Goal: Obtain resource: Download file/media

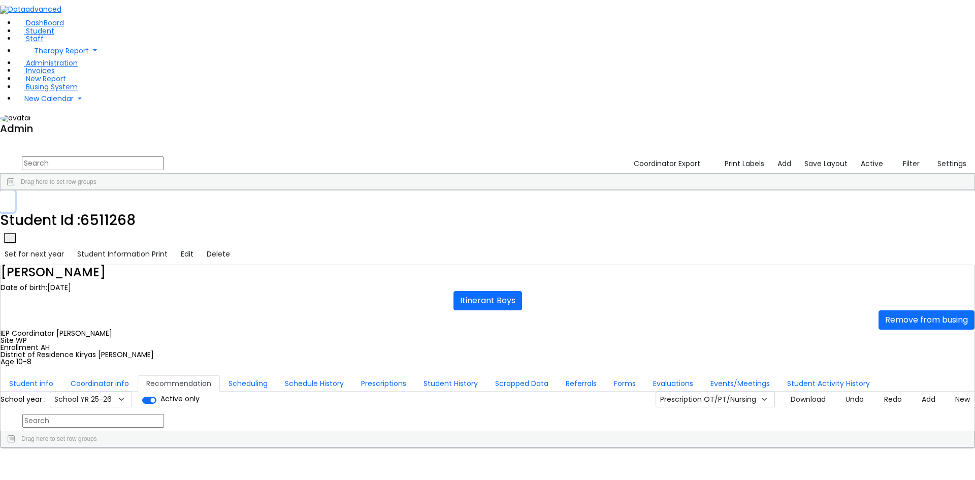
click at [5, 198] on use "button" at bounding box center [5, 198] width 0 height 0
click at [163, 156] on input "text" at bounding box center [93, 163] width 142 height 14
click at [167, 207] on div "[PERSON_NAME]" at bounding box center [125, 214] width 83 height 14
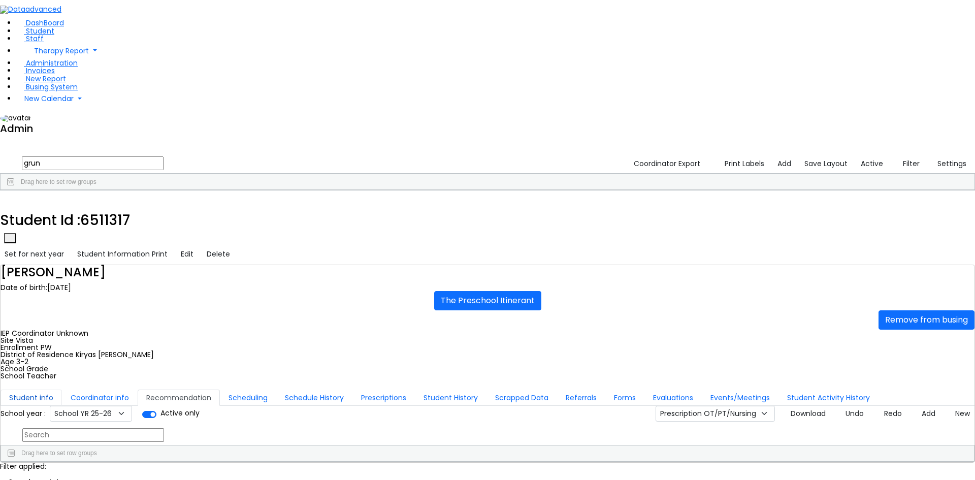
click at [62, 389] on button "Student info" at bounding box center [31, 397] width 61 height 16
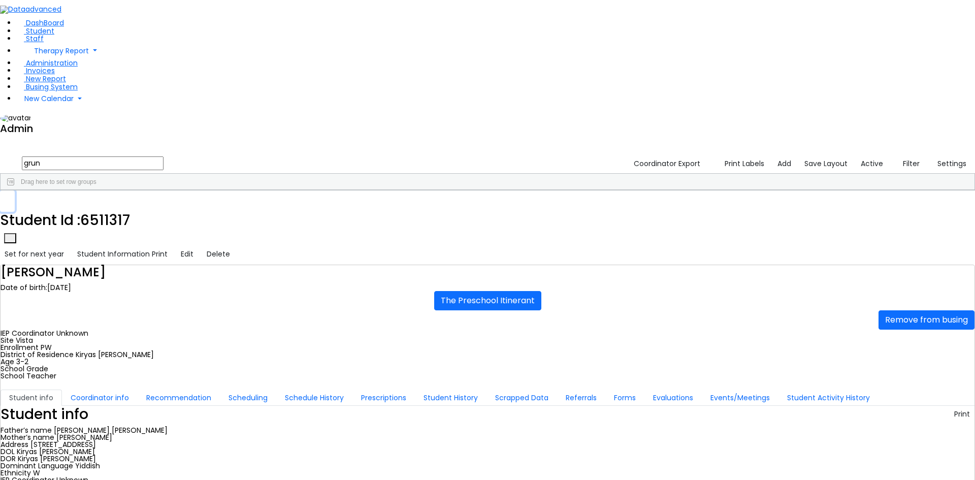
click at [10, 198] on icon "button" at bounding box center [8, 201] width 6 height 6
drag, startPoint x: 184, startPoint y: 42, endPoint x: 111, endPoint y: 43, distance: 73.1
click at [111, 43] on div "DashBoard Student Staff Therapy Report Student Old Calendar Report Admin" at bounding box center [487, 363] width 975 height 726
click at [166, 207] on div "Bruchy" at bounding box center [124, 214] width 84 height 14
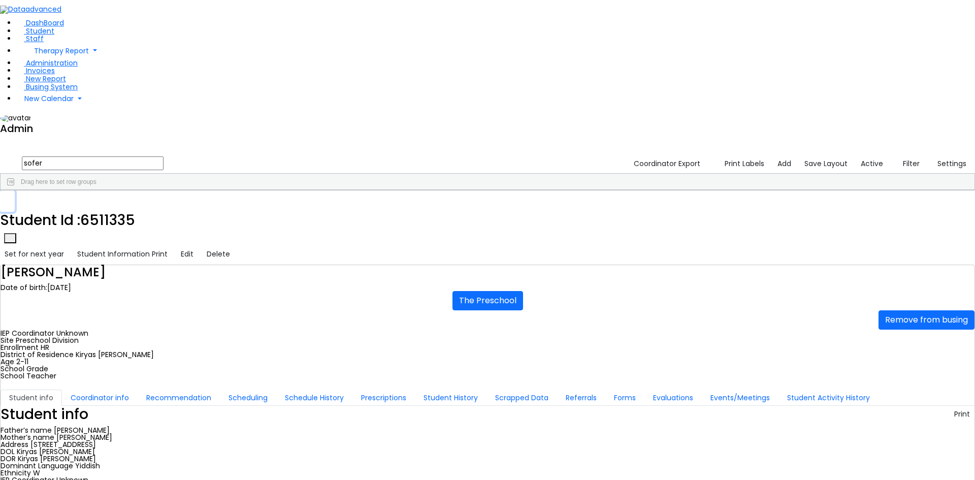
click at [5, 198] on use "button" at bounding box center [5, 198] width 0 height 0
drag, startPoint x: 188, startPoint y: 46, endPoint x: 128, endPoint y: 44, distance: 60.4
click at [128, 154] on form "sofer" at bounding box center [81, 163] width 163 height 19
type input "bra"
click at [166, 263] on div "Yenty" at bounding box center [124, 270] width 84 height 14
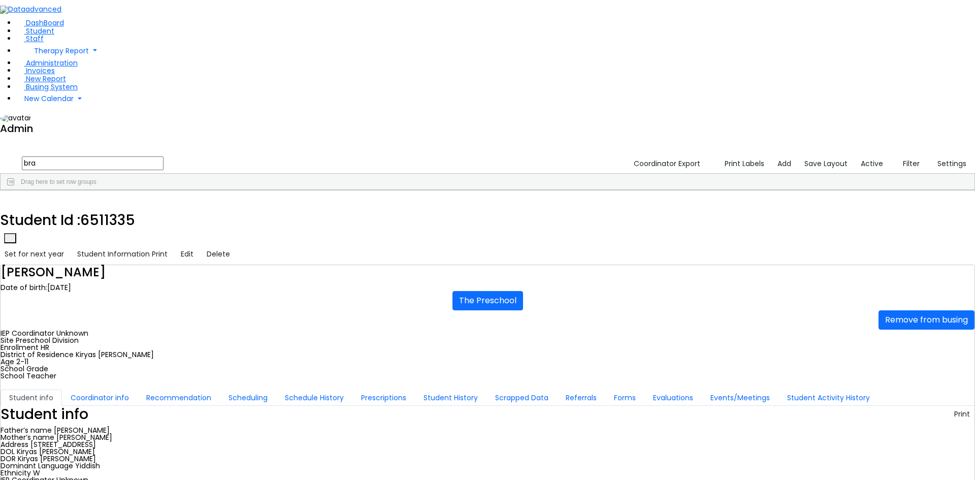
click at [166, 263] on div "Yenty" at bounding box center [124, 270] width 84 height 14
click at [220, 389] on button "Recommendation" at bounding box center [179, 397] width 82 height 16
checkbox input "true"
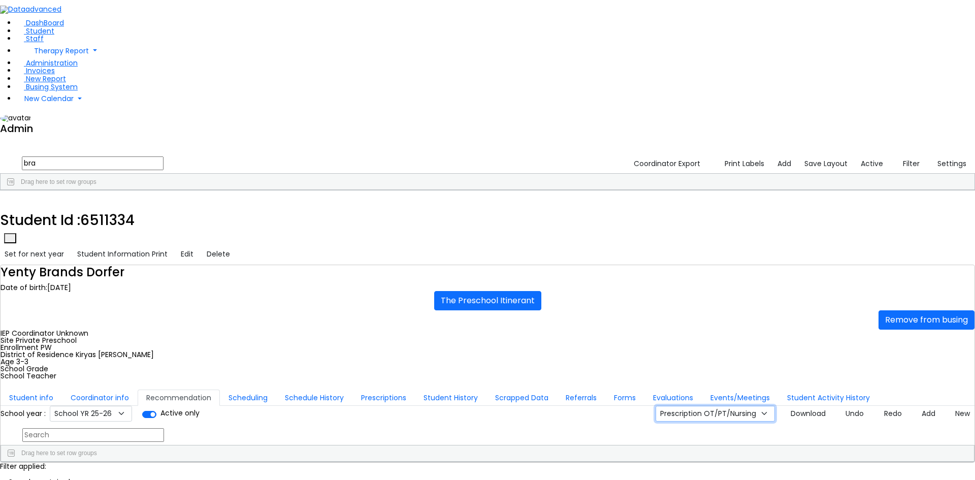
click at [703, 406] on select "Prescription OT/PT/Nursing CPSE OT-PT Presscription Prescription2" at bounding box center [714, 414] width 119 height 16
select select "CPSE OT-PT Presscription"
click at [666, 406] on select "Prescription OT/PT/Nursing CPSE OT-PT Presscription Prescription2" at bounding box center [714, 414] width 119 height 16
click at [793, 406] on button "Download" at bounding box center [804, 414] width 51 height 16
click at [10, 198] on icon "button" at bounding box center [8, 201] width 6 height 6
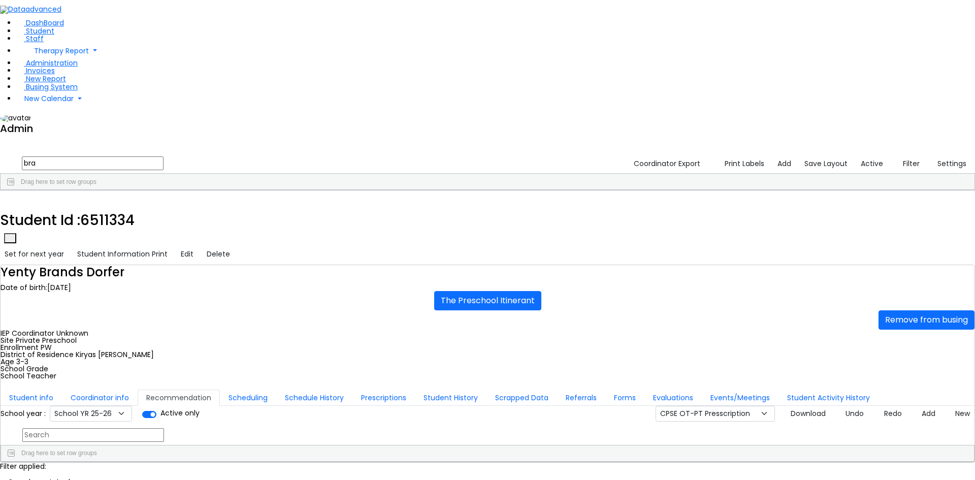
drag, startPoint x: 180, startPoint y: 46, endPoint x: 118, endPoint y: 40, distance: 61.7
click at [119, 40] on div "DashBoard Student Staff Therapy Report Student Old Calendar Report Admin" at bounding box center [487, 259] width 975 height 518
click at [167, 207] on div "Chany" at bounding box center [125, 214] width 83 height 14
click at [62, 389] on button "Student info" at bounding box center [31, 397] width 61 height 16
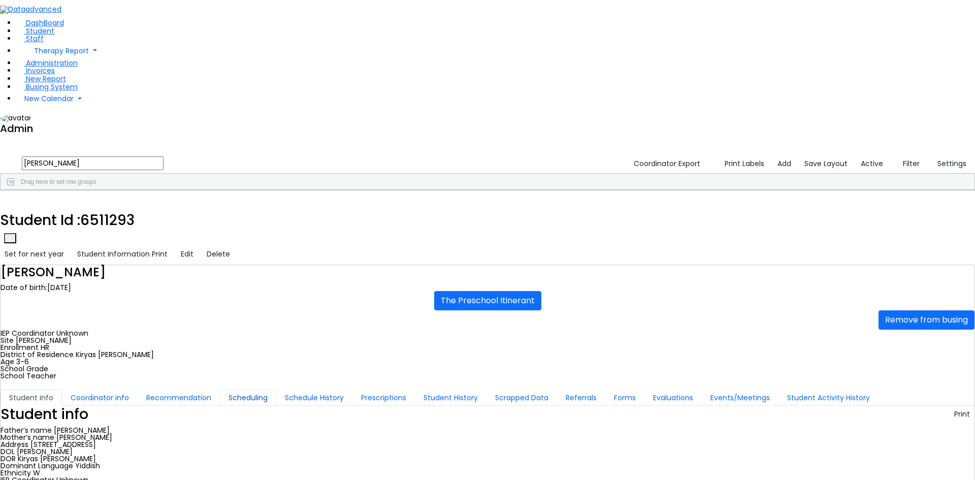
click at [222, 389] on button "Scheduling" at bounding box center [248, 397] width 56 height 16
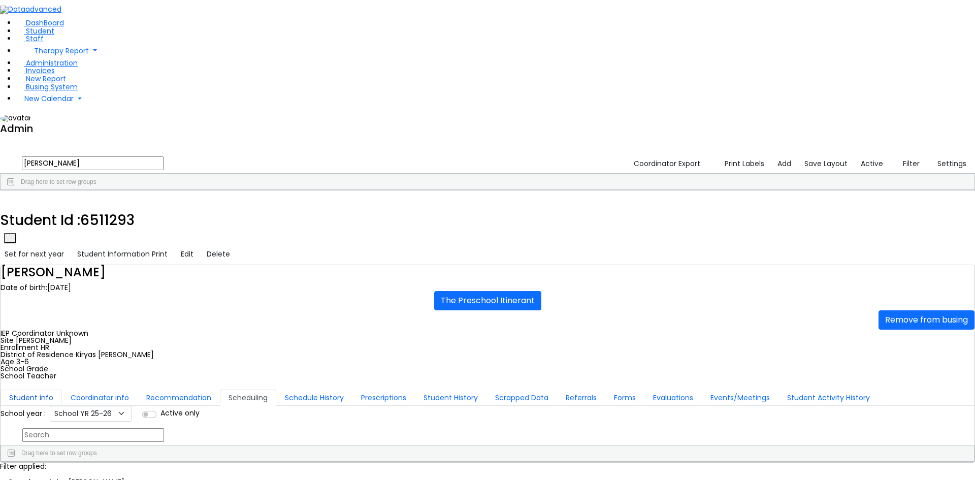
click at [62, 389] on button "Student info" at bounding box center [31, 397] width 61 height 16
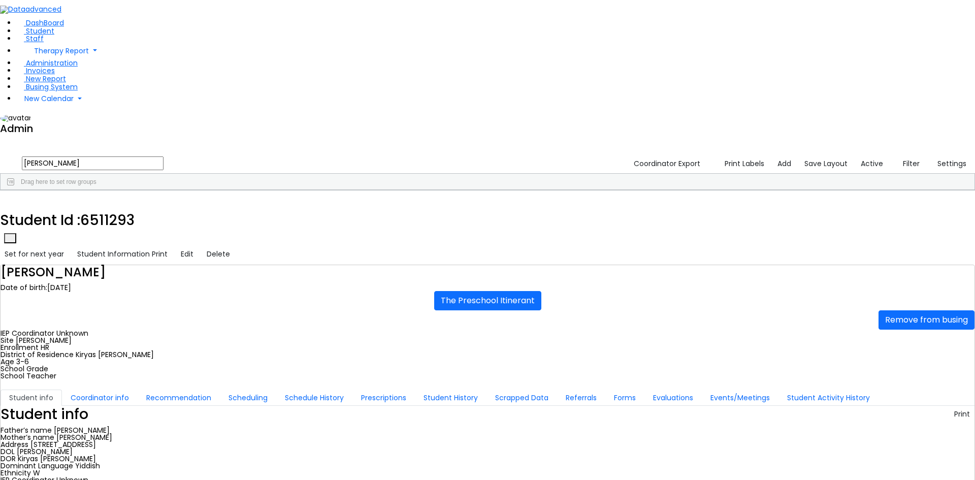
drag, startPoint x: 169, startPoint y: 43, endPoint x: 123, endPoint y: 44, distance: 45.2
click at [123, 154] on form "[PERSON_NAME]" at bounding box center [81, 163] width 163 height 19
click at [70, 6] on use "button" at bounding box center [70, 6] width 0 height 0
click at [93, 249] on div "[PERSON_NAME]" at bounding box center [47, 256] width 92 height 14
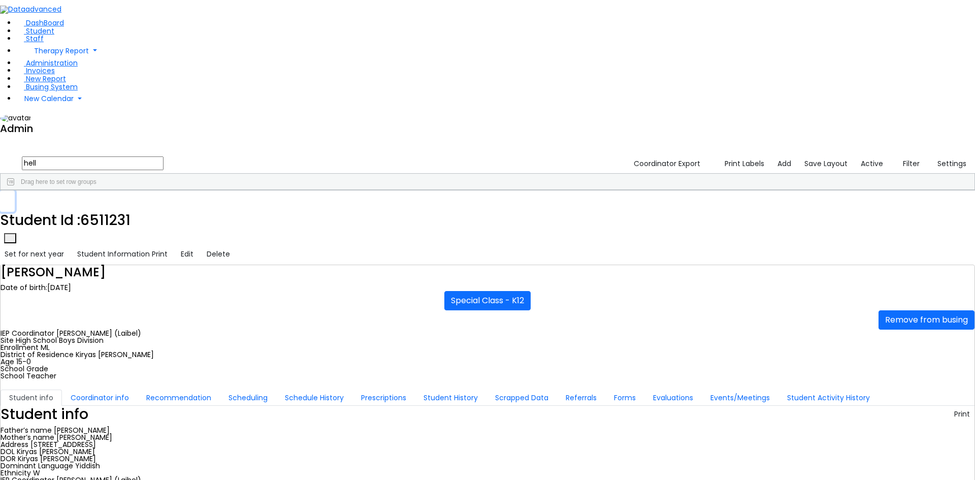
click at [15, 190] on button "button" at bounding box center [7, 200] width 15 height 21
click at [185, 249] on div "[PERSON_NAME]" at bounding box center [139, 256] width 92 height 14
drag, startPoint x: 528, startPoint y: 438, endPoint x: 619, endPoint y: 442, distance: 90.9
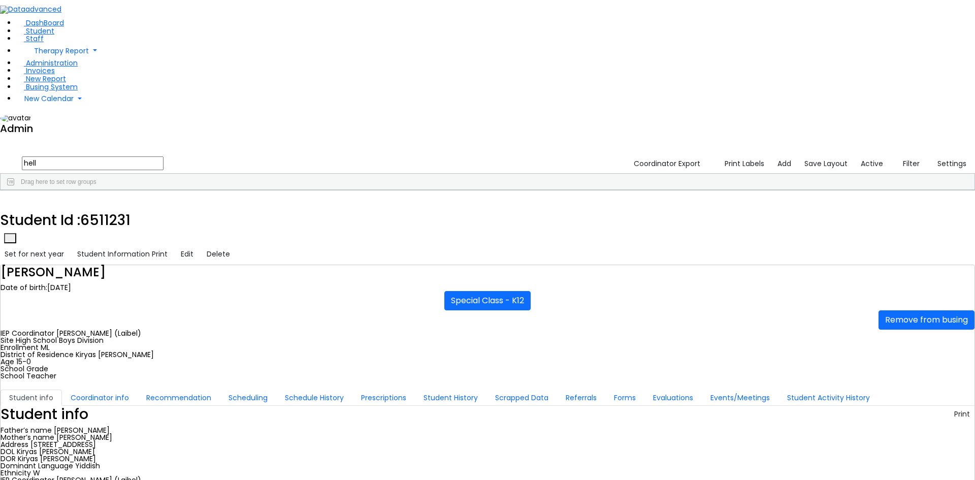
copy div "[EMAIL_ADDRESS][DOMAIN_NAME]"
click at [15, 190] on button "button" at bounding box center [7, 200] width 15 height 21
drag, startPoint x: 92, startPoint y: 39, endPoint x: 19, endPoint y: 51, distance: 74.1
click at [19, 51] on div "DashBoard Student Staff Therapy Report Student Old Calendar Report Admin" at bounding box center [487, 378] width 975 height 756
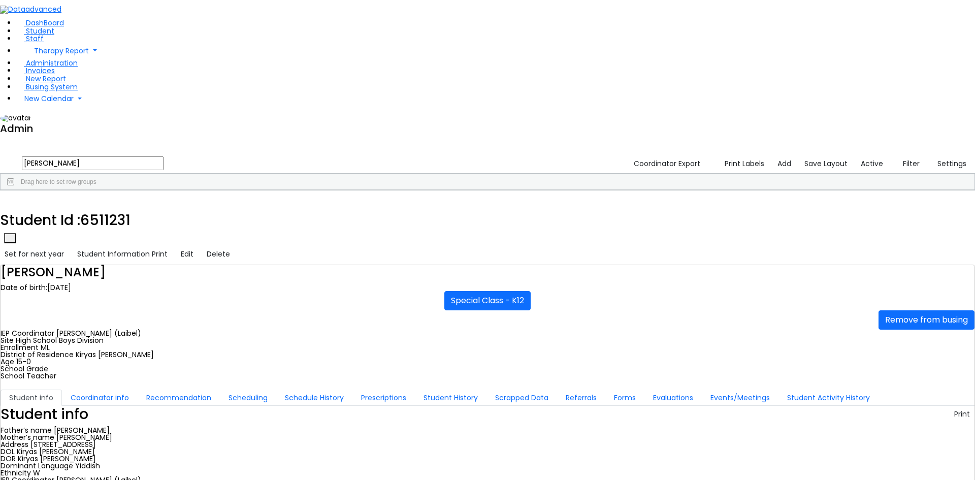
click at [175, 221] on div "Bruchy" at bounding box center [139, 228] width 92 height 14
drag, startPoint x: 93, startPoint y: 40, endPoint x: 2, endPoint y: 35, distance: 91.0
click at [2, 35] on div "DashBoard Student Staff Therapy Report Student Old Calendar Report Admin" at bounding box center [487, 368] width 975 height 737
type input "masr"
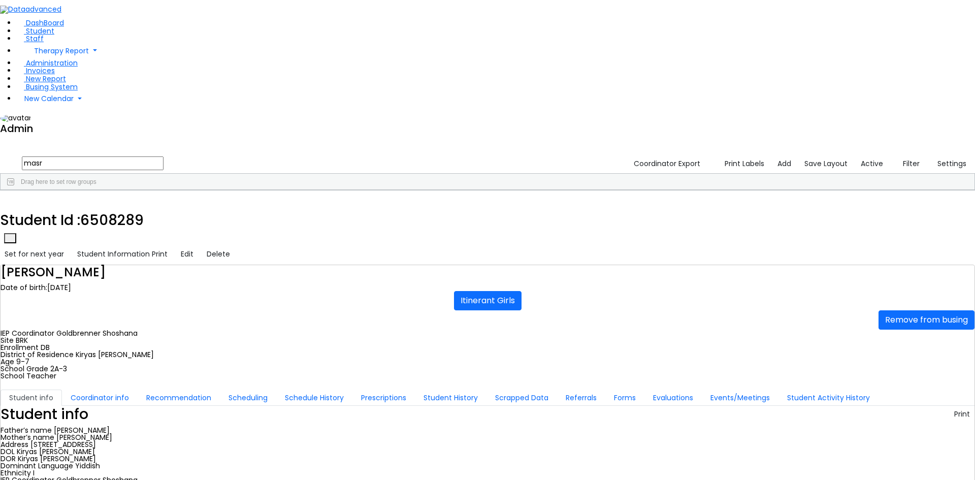
click at [93, 207] on div "Masri" at bounding box center [47, 214] width 92 height 14
click at [245, 389] on button "Scheduling" at bounding box center [248, 397] width 56 height 16
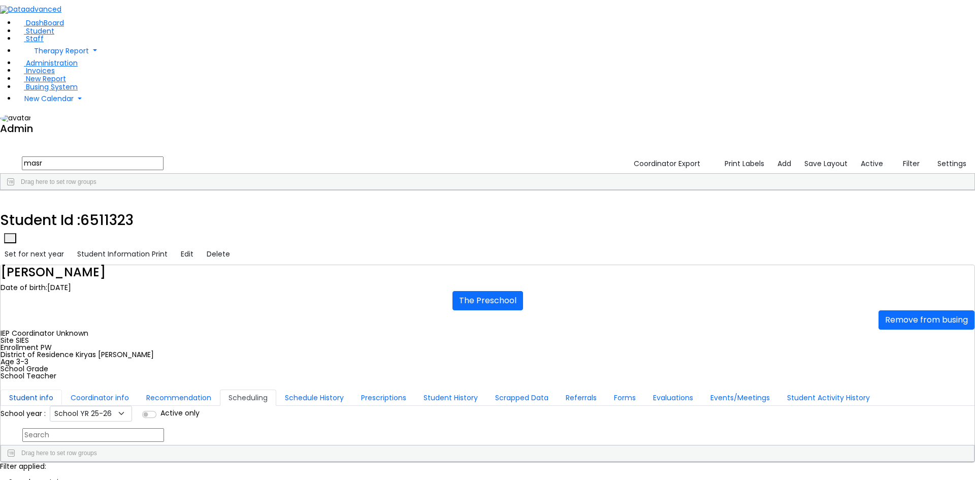
click at [62, 389] on button "Student info" at bounding box center [31, 397] width 61 height 16
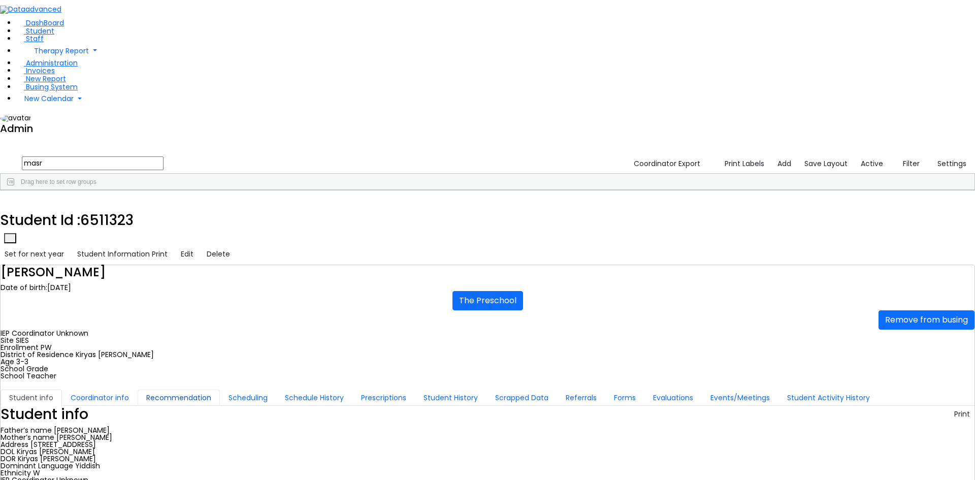
click at [220, 389] on button "Recommendation" at bounding box center [179, 397] width 82 height 16
checkbox input "true"
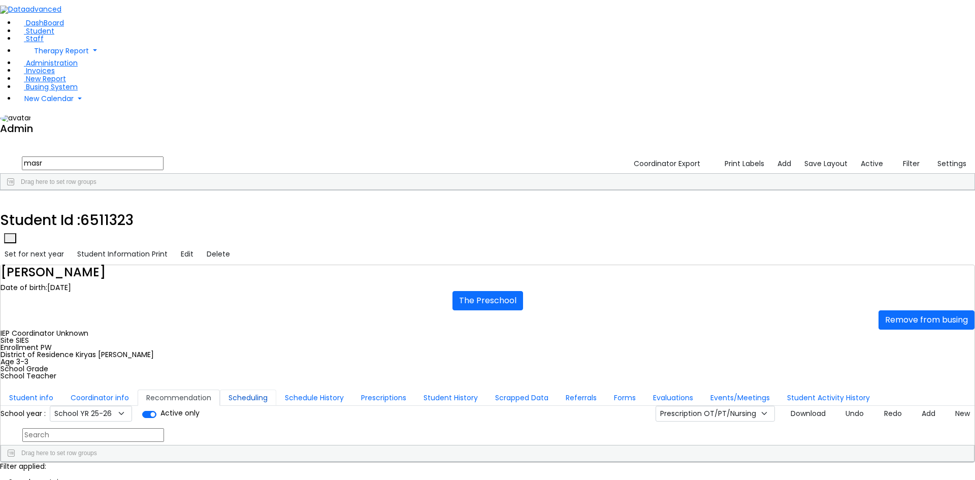
click at [246, 389] on button "Scheduling" at bounding box center [248, 397] width 56 height 16
click at [62, 389] on button "Student info" at bounding box center [31, 397] width 61 height 16
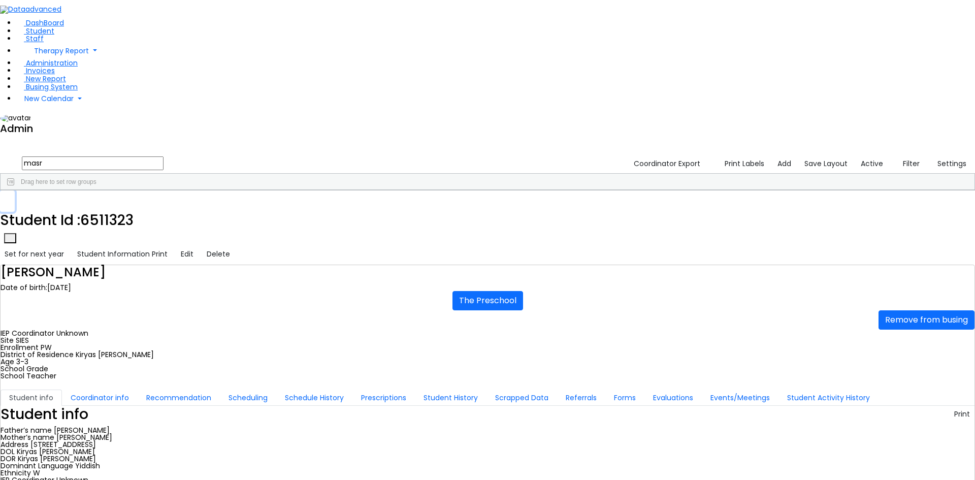
click at [10, 198] on icon "button" at bounding box center [8, 201] width 6 height 6
click at [171, 207] on div "[PERSON_NAME]" at bounding box center [139, 214] width 92 height 14
click at [220, 389] on button "Recommendation" at bounding box center [179, 397] width 82 height 16
checkbox input "true"
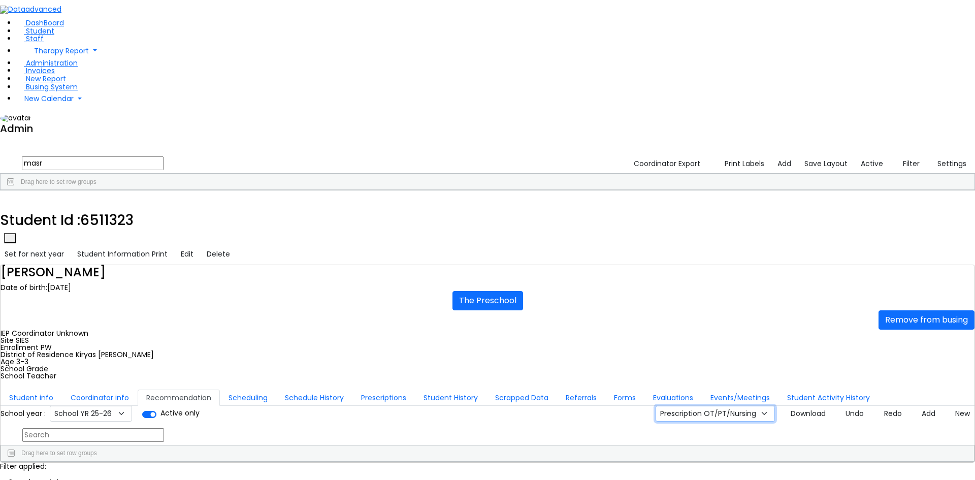
click at [748, 406] on select "Prescription OT/PT/Nursing CPSE OT-PT Presscription Prescription2" at bounding box center [714, 414] width 119 height 16
select select "CPSE OT-PT Presscription"
click at [666, 406] on select "Prescription OT/PT/Nursing CPSE OT-PT Presscription Prescription2" at bounding box center [714, 414] width 119 height 16
click at [786, 406] on button "Download" at bounding box center [804, 414] width 51 height 16
drag, startPoint x: 124, startPoint y: 44, endPoint x: 44, endPoint y: 42, distance: 80.2
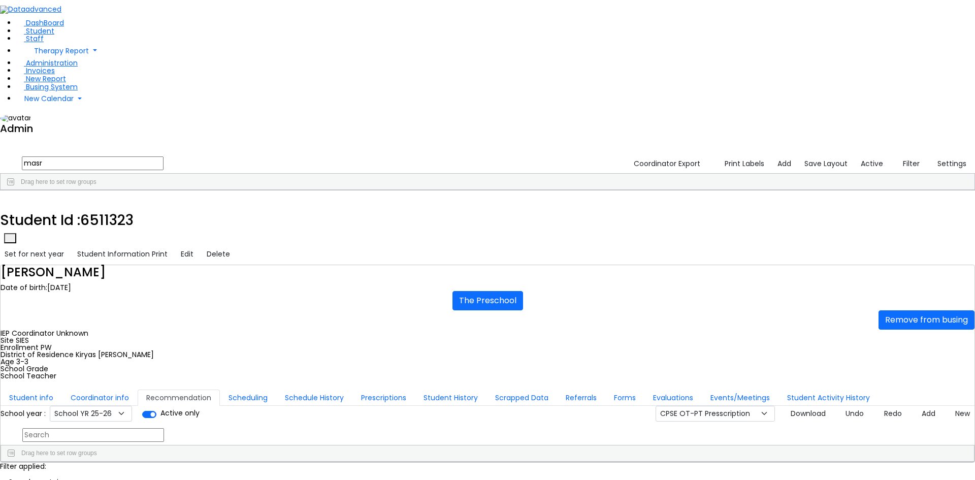
click at [44, 154] on form "masr" at bounding box center [81, 163] width 163 height 19
click at [153, 406] on div "[PERSON_NAME]" at bounding box center [139, 413] width 92 height 14
click at [62, 389] on button "Student info" at bounding box center [31, 397] width 61 height 16
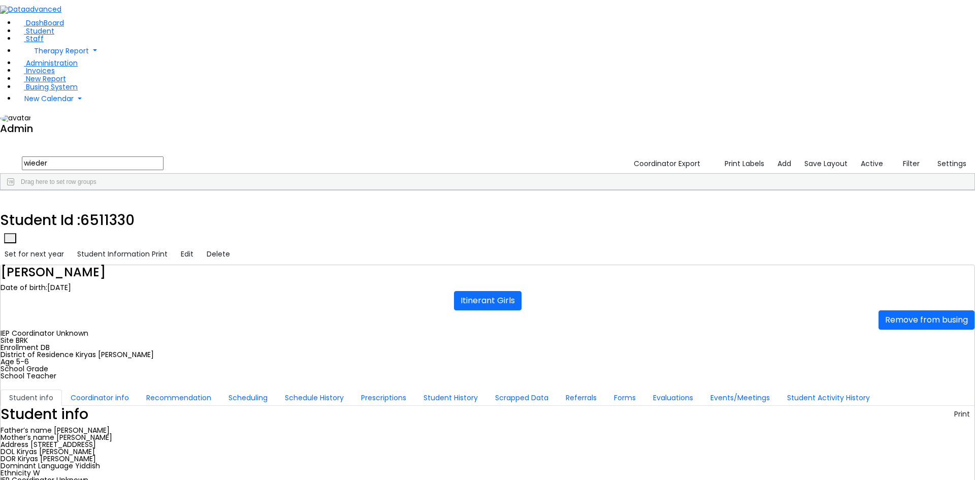
drag, startPoint x: 92, startPoint y: 42, endPoint x: 20, endPoint y: 37, distance: 71.7
click at [26, 38] on div "DashBoard Student Staff Therapy Report Student Old Calendar Report Admin" at bounding box center [487, 400] width 975 height 800
type input "[PERSON_NAME]"
click at [78, 235] on div "Taub" at bounding box center [47, 242] width 92 height 14
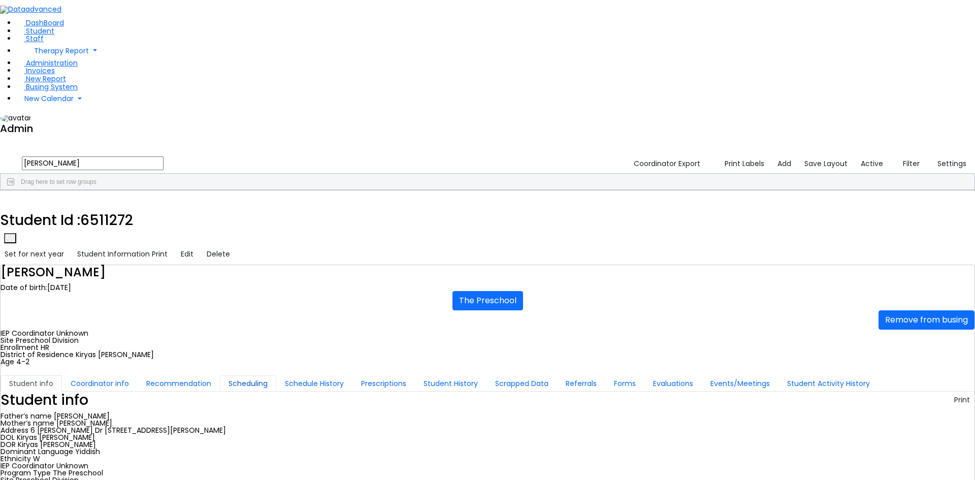
click at [227, 375] on button "Scheduling" at bounding box center [248, 383] width 56 height 16
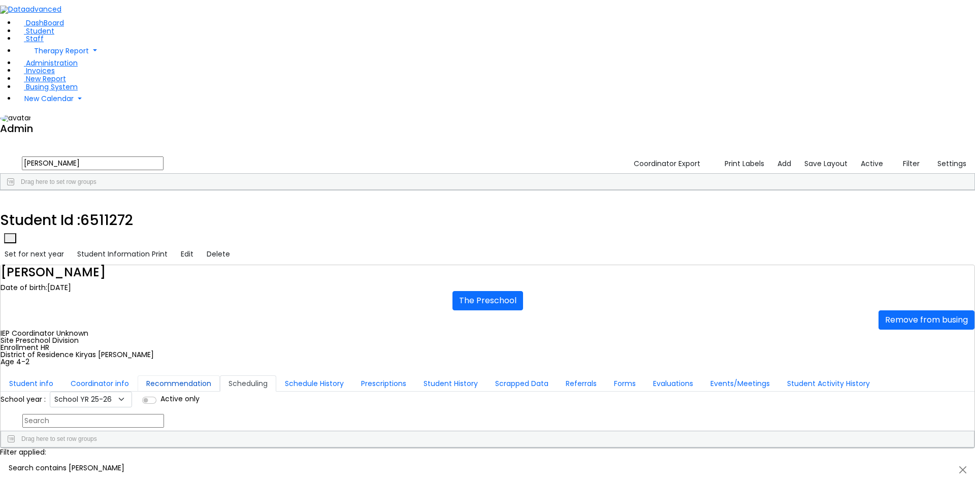
click at [220, 375] on button "Recommendation" at bounding box center [179, 383] width 82 height 16
checkbox input "true"
click at [62, 375] on button "Student info" at bounding box center [31, 383] width 61 height 16
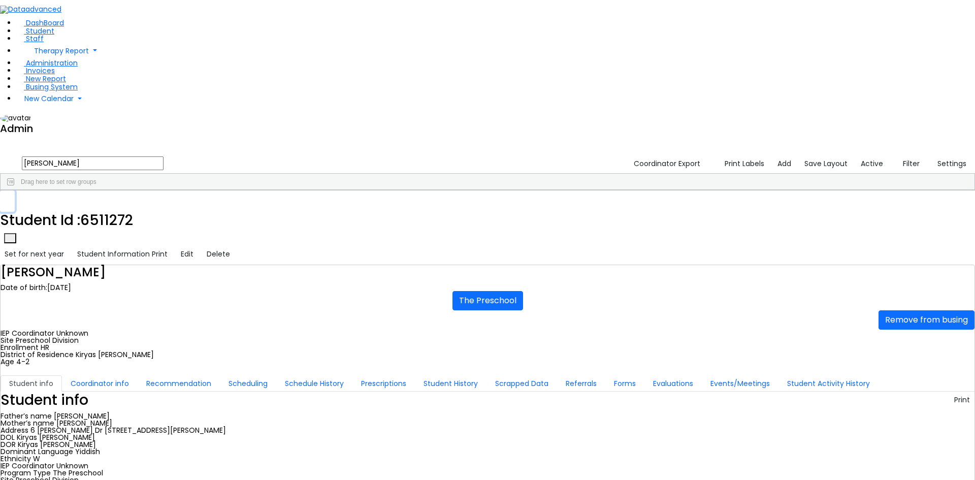
click at [10, 198] on icon "button" at bounding box center [8, 201] width 6 height 6
click at [185, 235] on div "Yakov" at bounding box center [139, 242] width 92 height 14
click at [220, 375] on button "Recommendation" at bounding box center [179, 383] width 82 height 16
checkbox input "true"
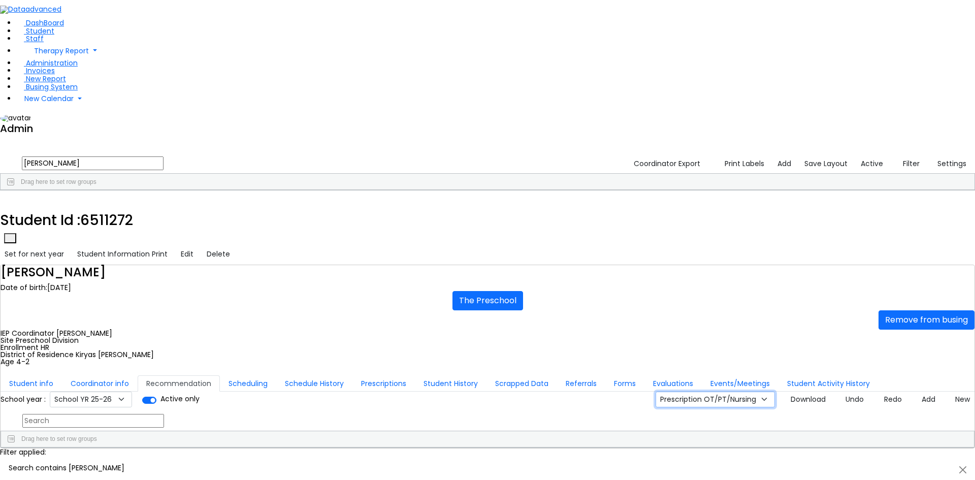
click at [705, 391] on select "Prescription OT/PT/Nursing CPSE OT-PT Presscription Prescription2" at bounding box center [714, 399] width 119 height 16
select select "CPSE OT-PT Presscription"
click at [666, 391] on select "Prescription OT/PT/Nursing CPSE OT-PT Presscription Prescription2" at bounding box center [714, 399] width 119 height 16
click at [790, 391] on button "Download" at bounding box center [804, 399] width 51 height 16
drag, startPoint x: 84, startPoint y: 43, endPoint x: 36, endPoint y: 39, distance: 48.3
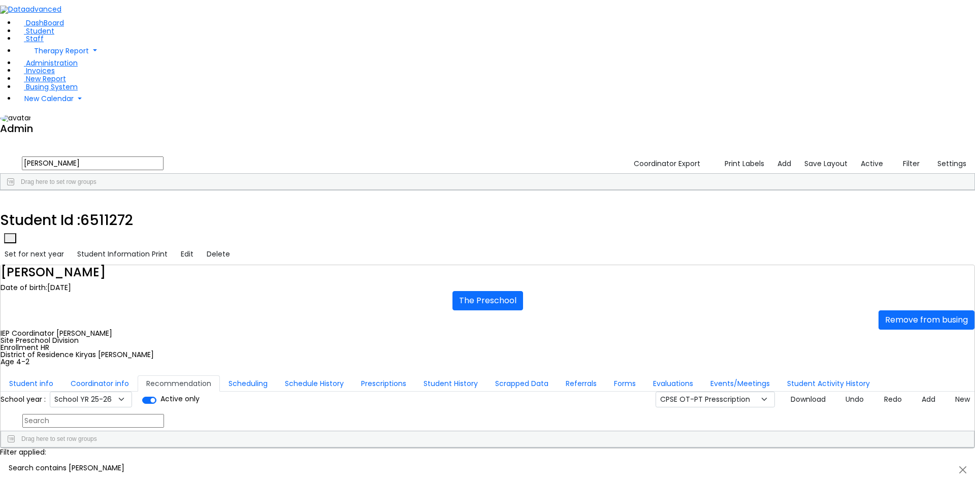
click at [36, 154] on div "[PERSON_NAME] Coordinator Export Print Labels Add Save Layout Active Filter All…" at bounding box center [487, 172] width 975 height 37
click at [93, 207] on div "[PERSON_NAME]" at bounding box center [47, 214] width 92 height 14
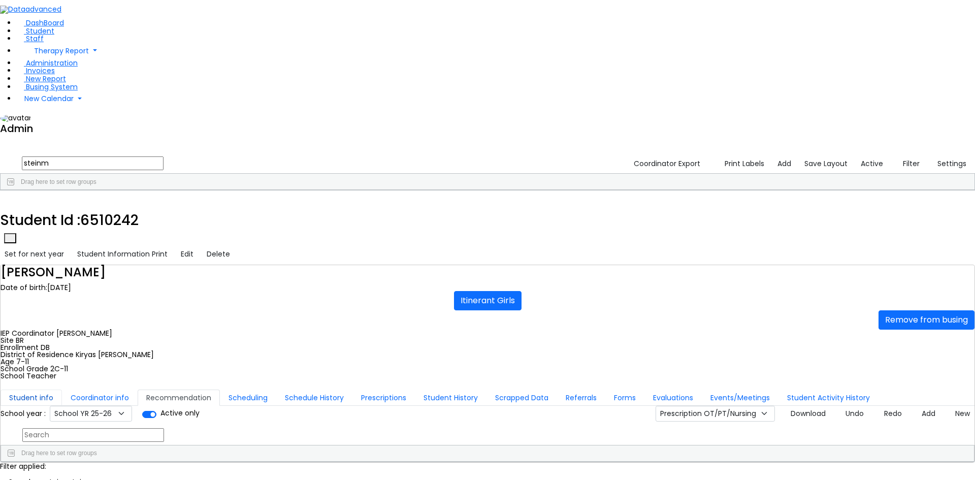
click at [62, 389] on button "Student info" at bounding box center [31, 397] width 61 height 16
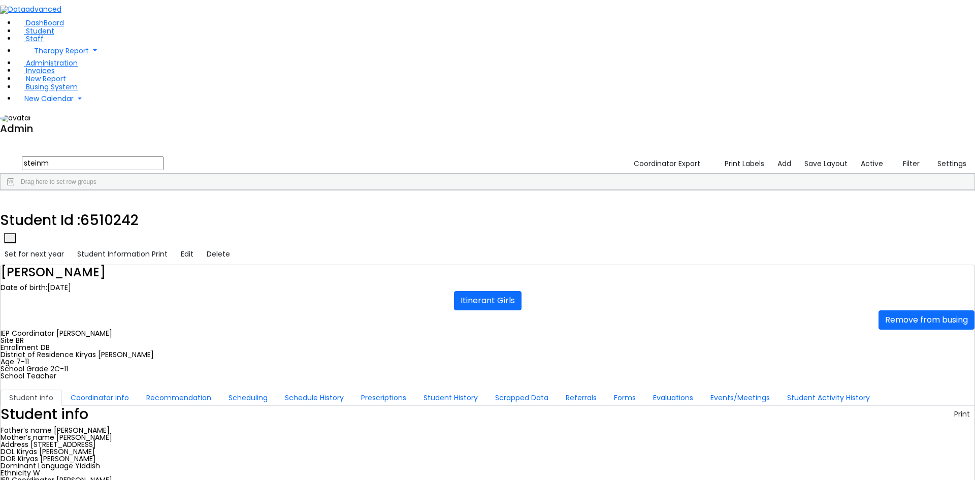
drag, startPoint x: 532, startPoint y: 410, endPoint x: 619, endPoint y: 412, distance: 86.8
copy span "[EMAIL_ADDRESS][DOMAIN_NAME]"
click at [10, 198] on icon "button" at bounding box center [8, 201] width 6 height 6
drag, startPoint x: 169, startPoint y: 39, endPoint x: 19, endPoint y: 35, distance: 149.3
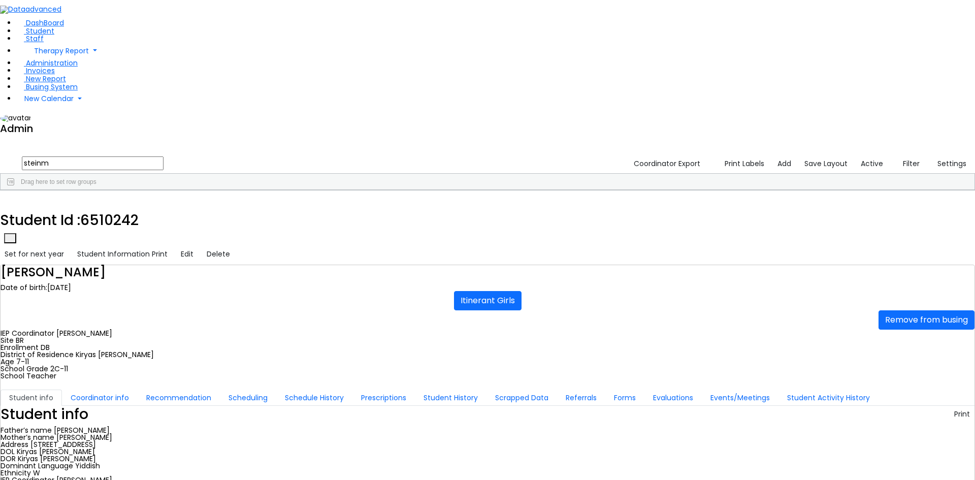
click at [19, 35] on div "DashBoard Student Staff Therapy Report Student Old Calendar Report Admin" at bounding box center [487, 390] width 975 height 781
type input "fish"
click at [164, 263] on div "[PERSON_NAME]" at bounding box center [139, 270] width 92 height 14
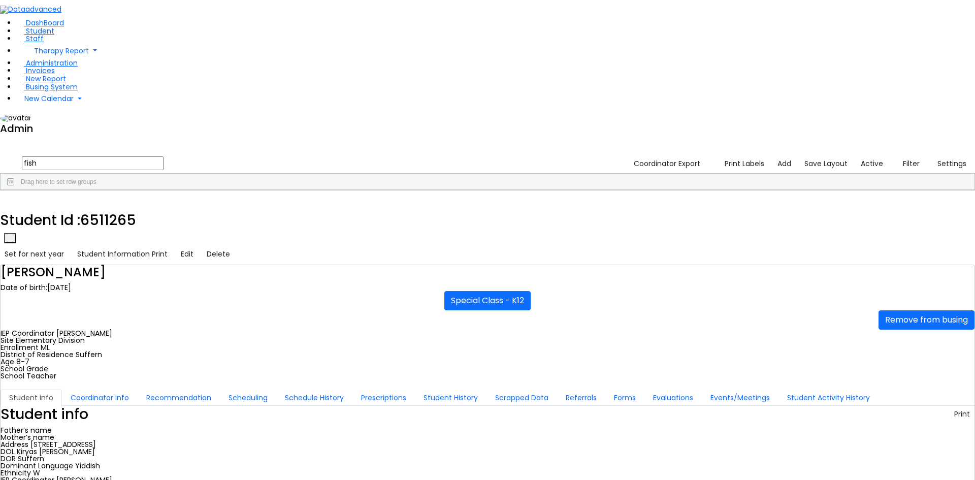
drag, startPoint x: 614, startPoint y: 398, endPoint x: 525, endPoint y: 400, distance: 89.4
copy div "[EMAIL_ADDRESS][DOMAIN_NAME]"
